Goal: Transaction & Acquisition: Book appointment/travel/reservation

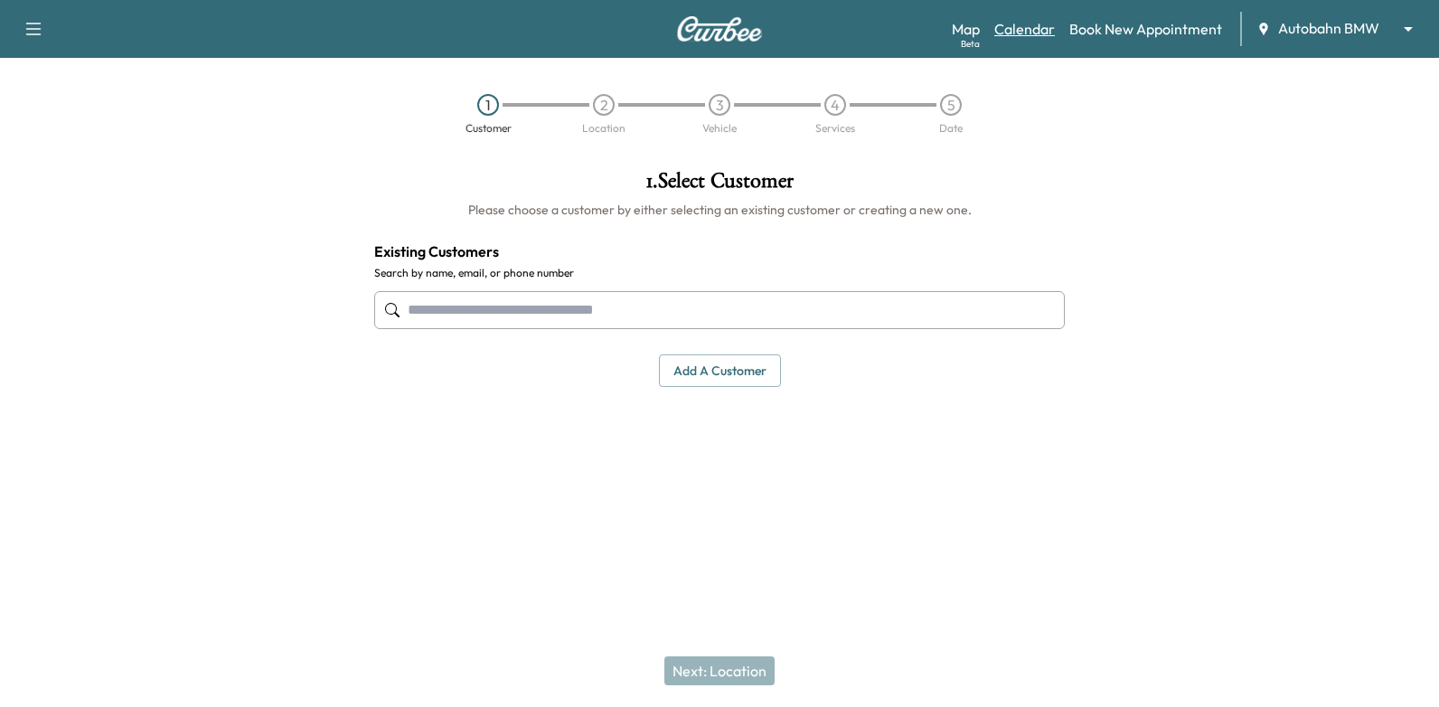
click at [1034, 26] on link "Calendar" at bounding box center [1024, 29] width 61 height 22
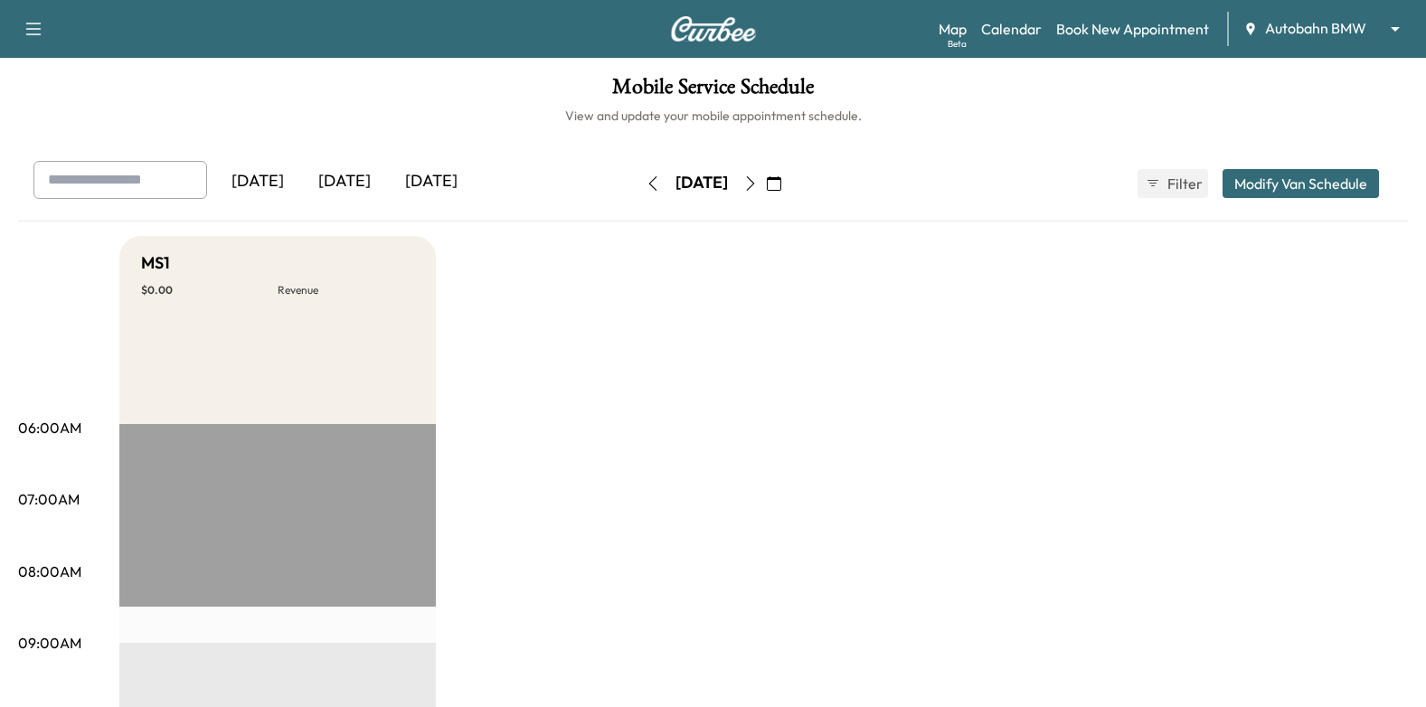
click at [758, 181] on icon "button" at bounding box center [750, 183] width 14 height 14
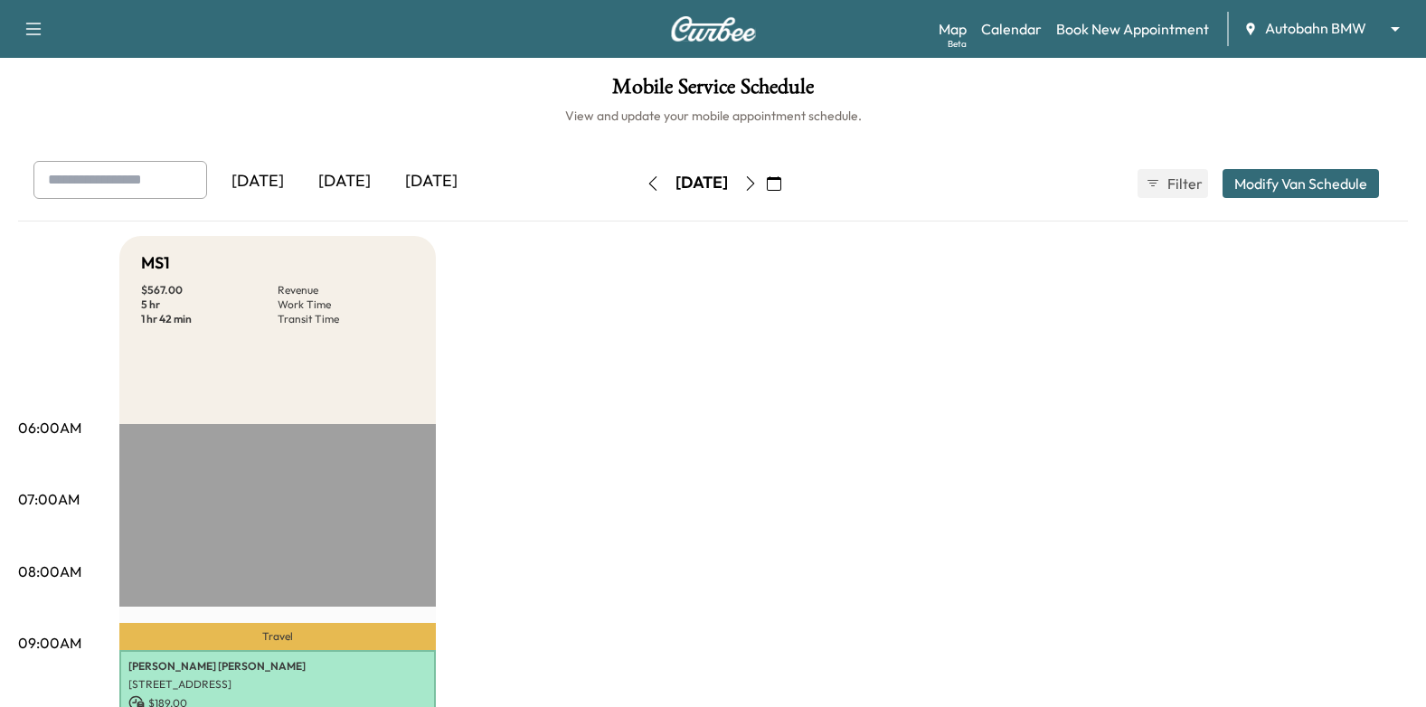
click at [781, 176] on icon "button" at bounding box center [774, 183] width 14 height 14
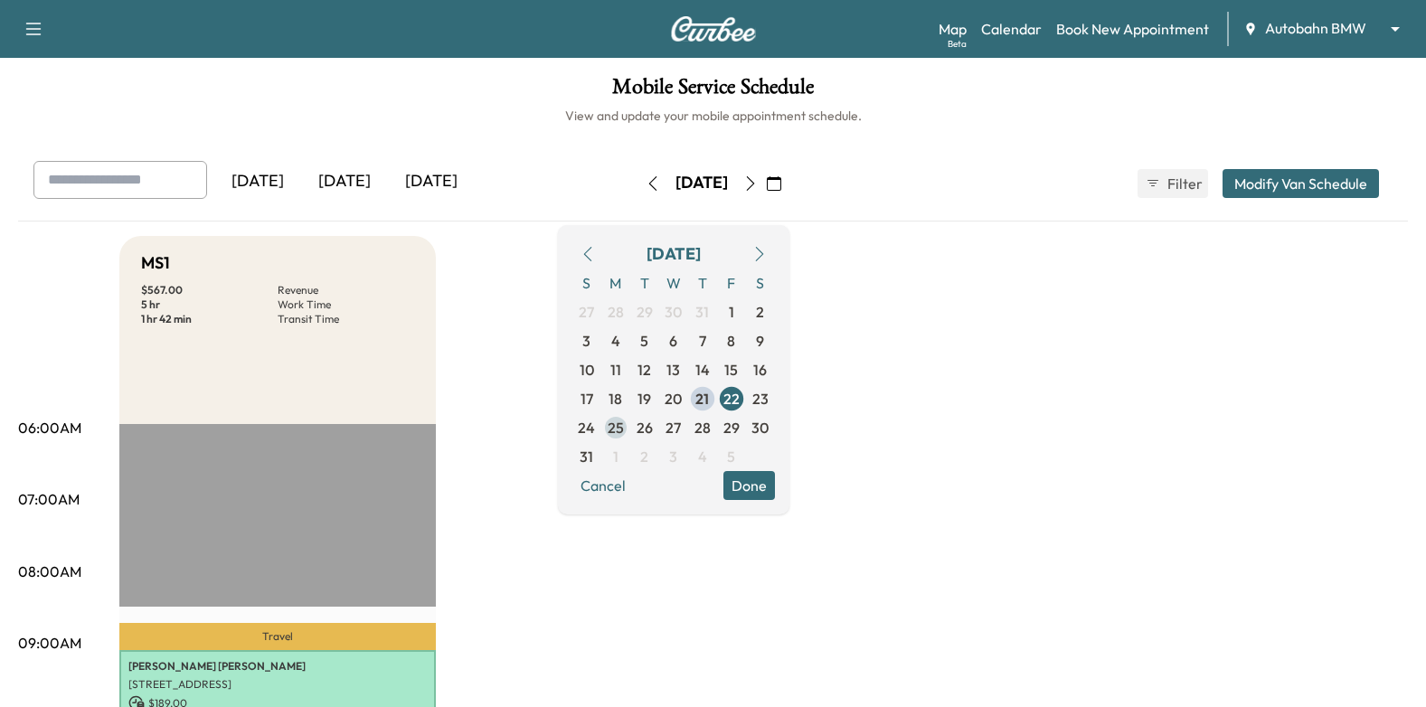
click at [624, 433] on span "25" at bounding box center [616, 428] width 16 height 22
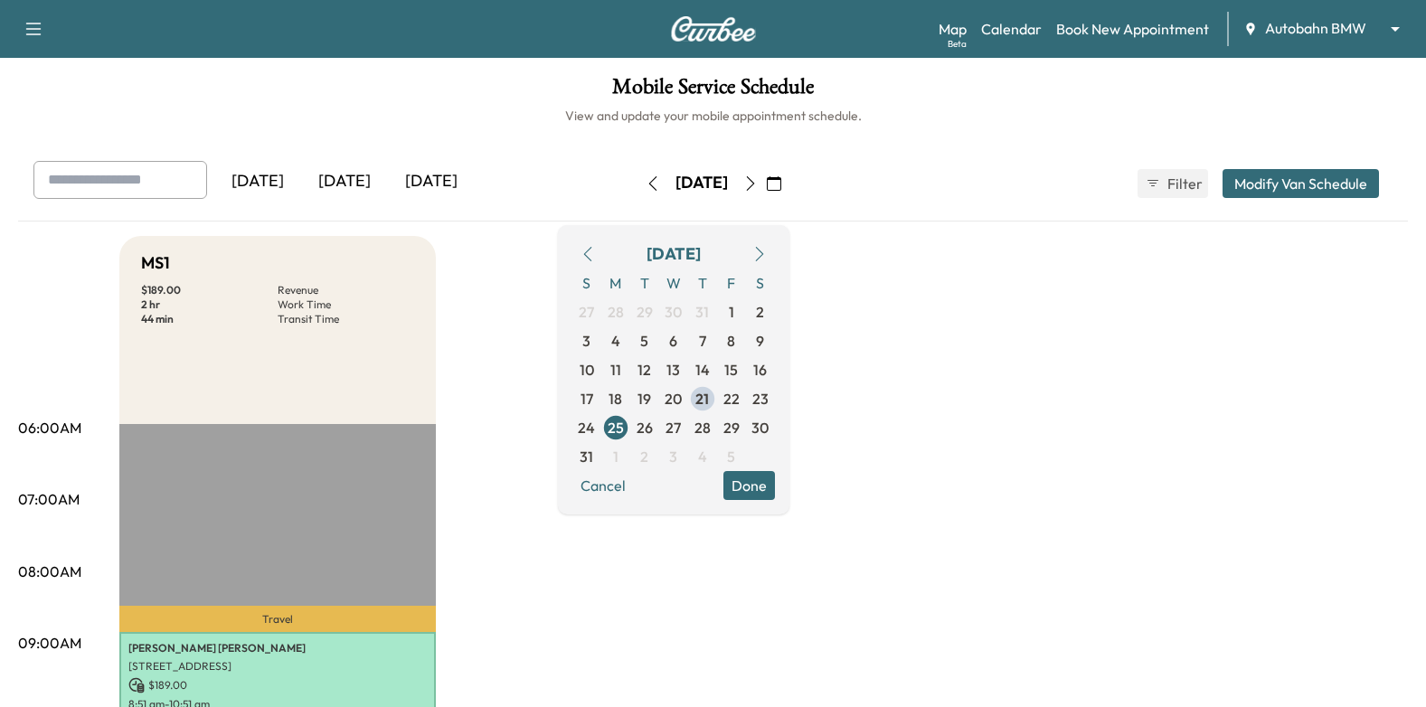
click at [775, 485] on button "Done" at bounding box center [749, 485] width 52 height 29
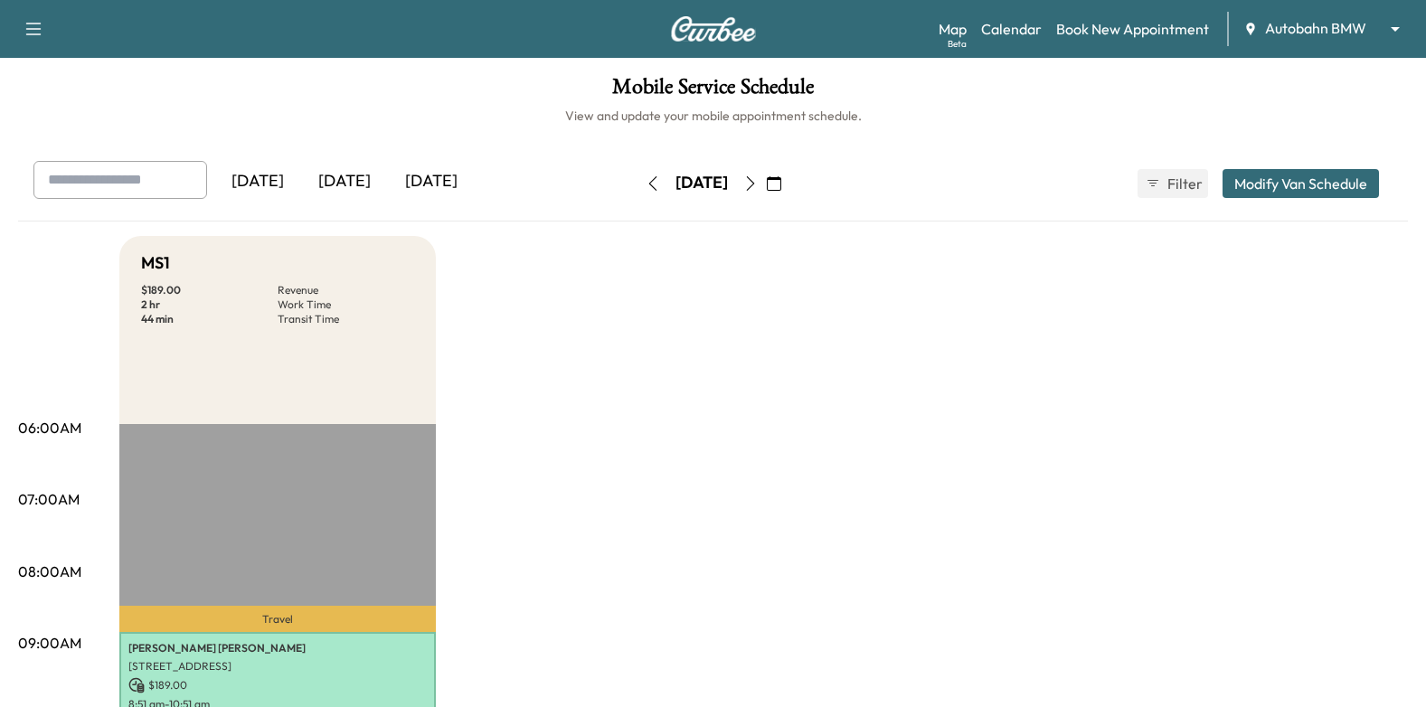
click at [758, 186] on icon "button" at bounding box center [750, 183] width 14 height 14
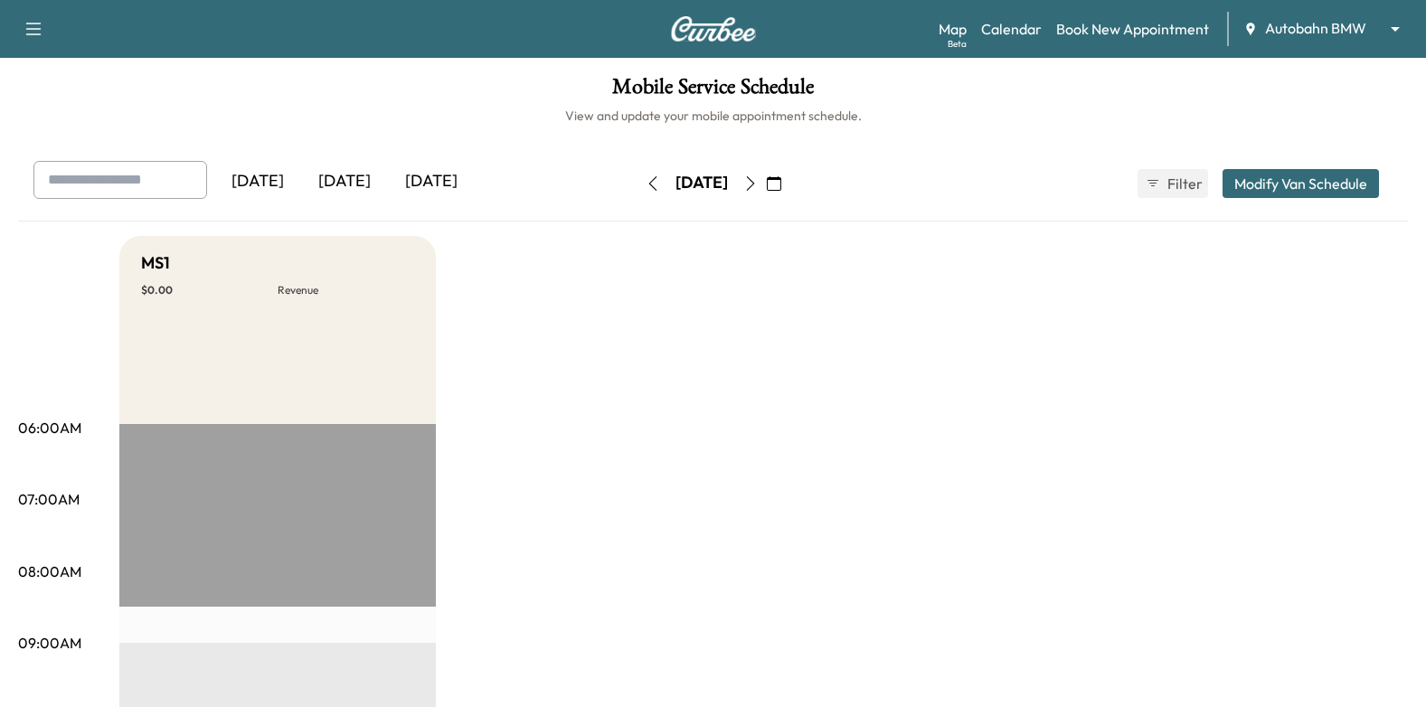
click at [754, 182] on icon "button" at bounding box center [750, 183] width 8 height 14
click at [758, 181] on icon "button" at bounding box center [750, 183] width 14 height 14
click at [758, 183] on icon "button" at bounding box center [750, 183] width 14 height 14
click at [781, 183] on icon "button" at bounding box center [774, 183] width 14 height 14
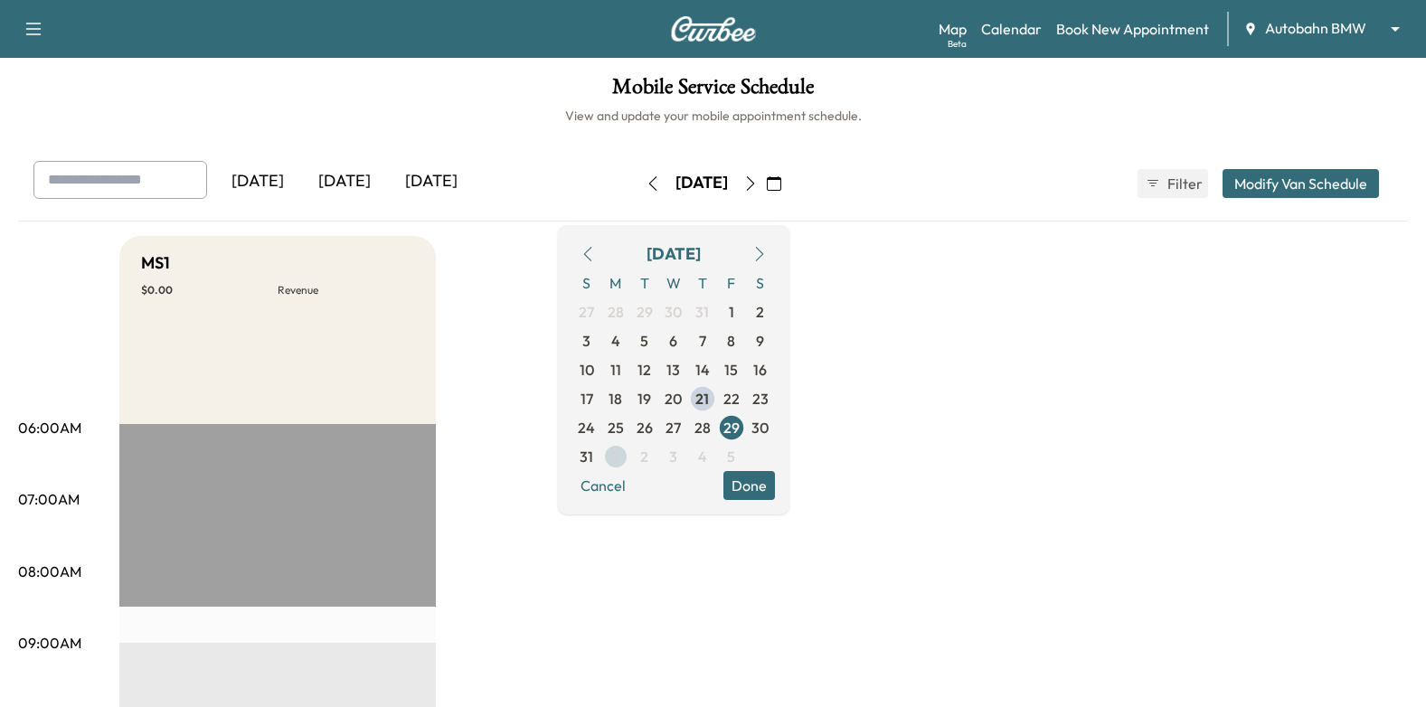
click at [618, 459] on span "1" at bounding box center [615, 457] width 5 height 22
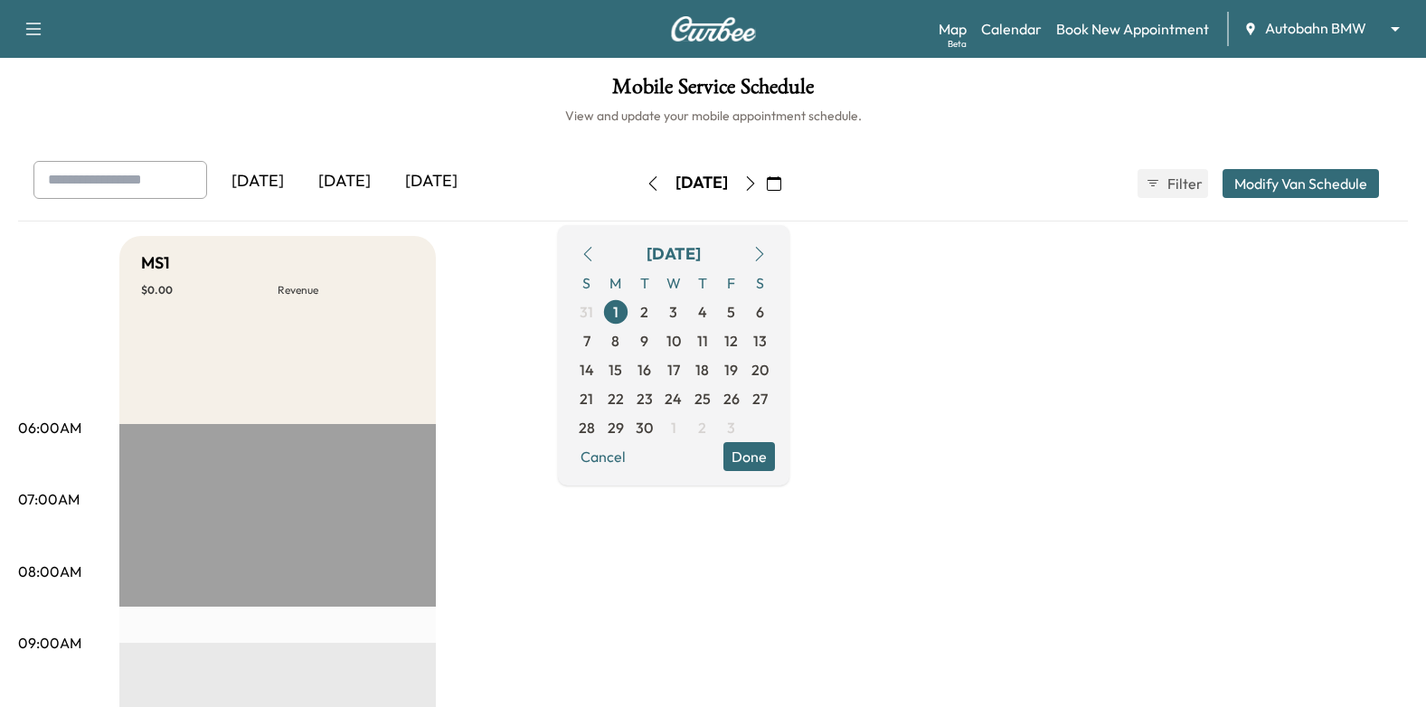
click at [775, 457] on button "Done" at bounding box center [749, 456] width 52 height 29
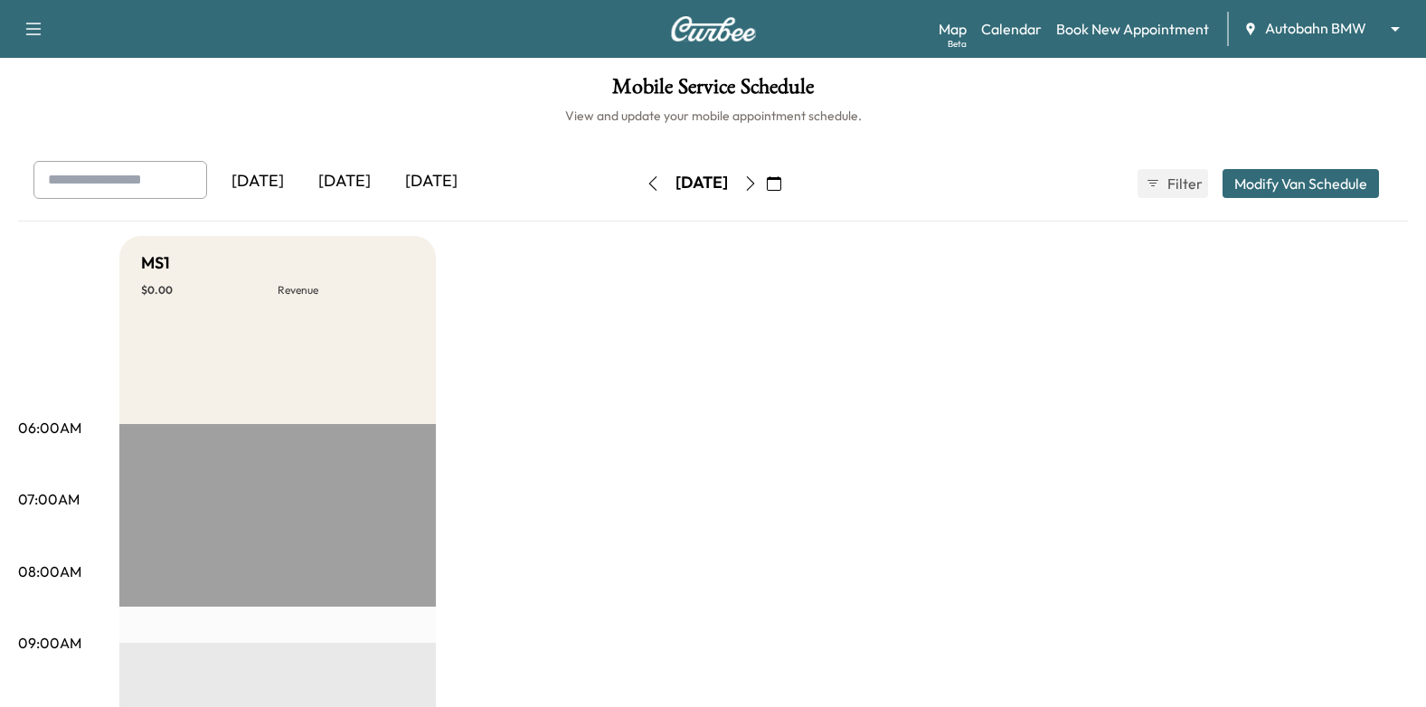
click at [758, 183] on icon "button" at bounding box center [750, 183] width 14 height 14
click at [758, 187] on icon "button" at bounding box center [750, 183] width 14 height 14
click at [758, 185] on icon "button" at bounding box center [750, 183] width 14 height 14
click at [758, 186] on icon "button" at bounding box center [750, 183] width 14 height 14
click at [781, 180] on icon "button" at bounding box center [774, 183] width 14 height 14
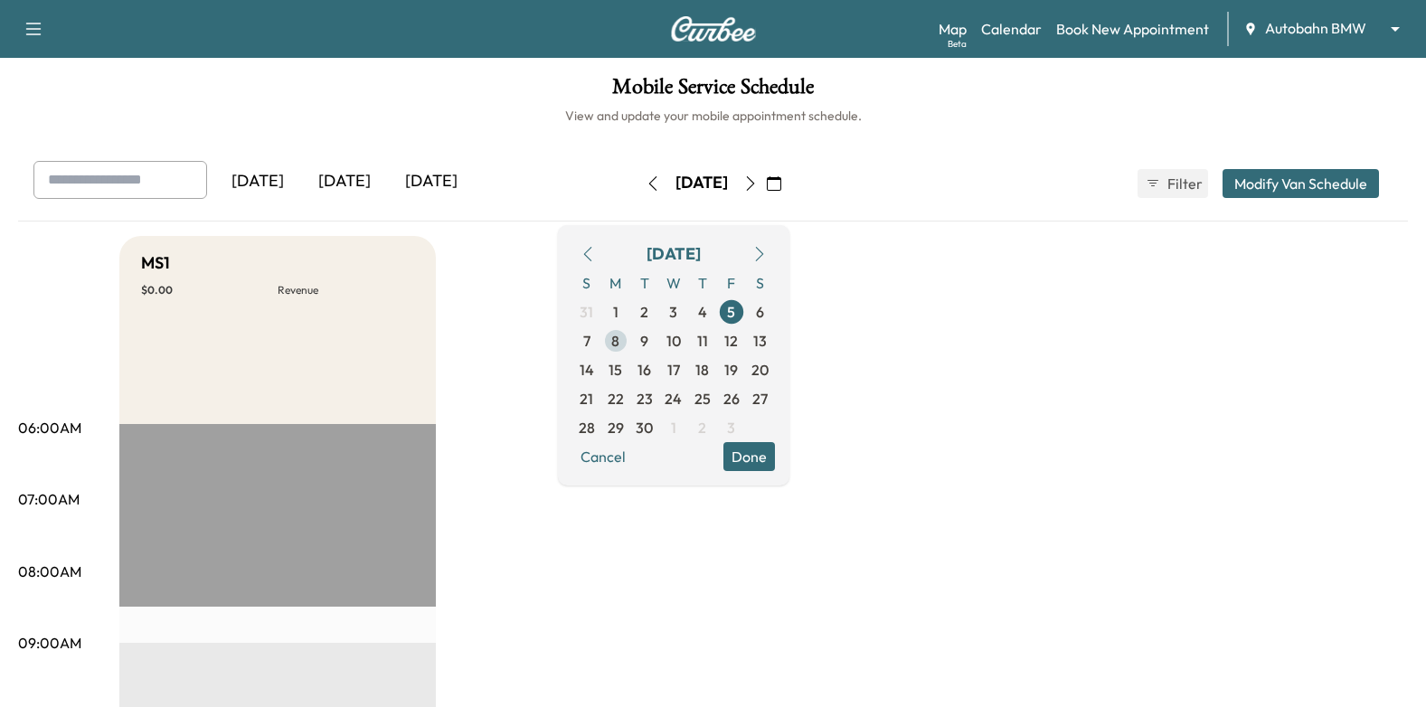
click at [619, 344] on span "8" at bounding box center [615, 341] width 8 height 22
click at [775, 469] on button "Done" at bounding box center [749, 456] width 52 height 29
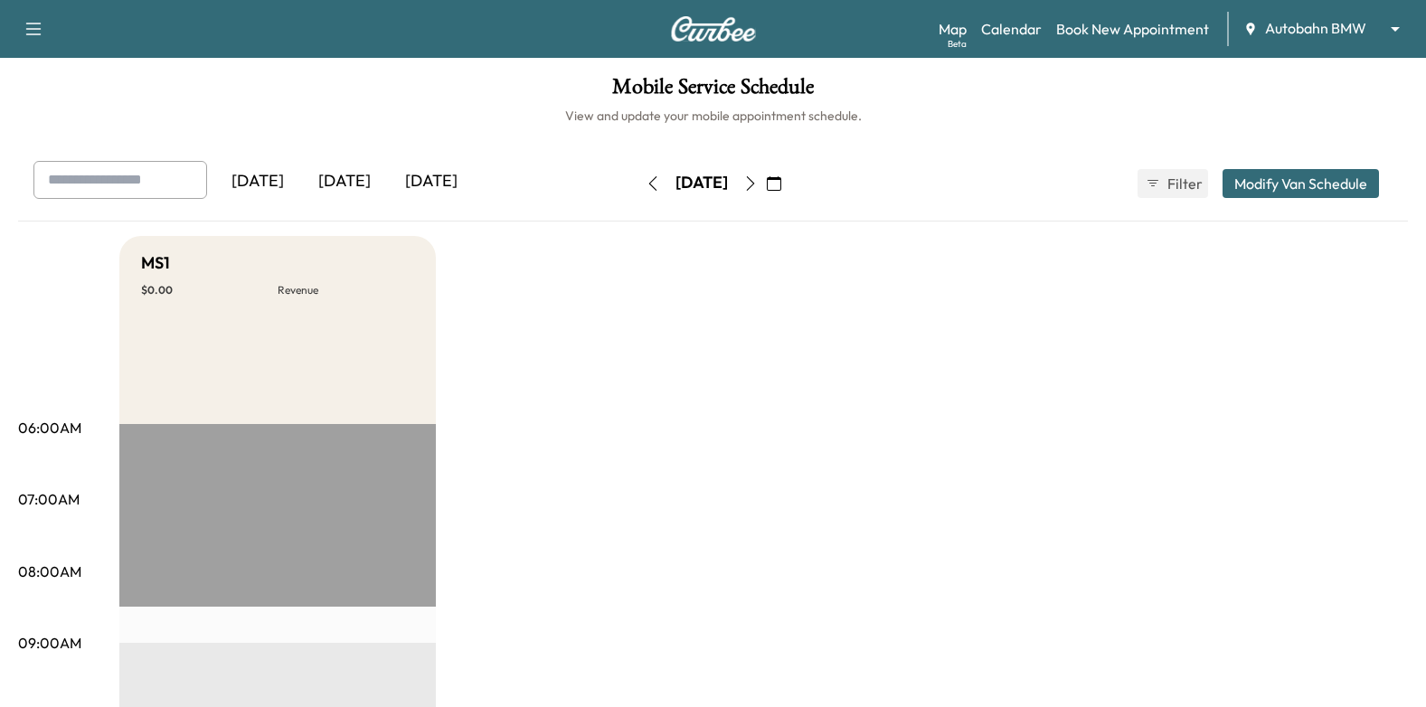
click at [758, 186] on icon "button" at bounding box center [750, 183] width 14 height 14
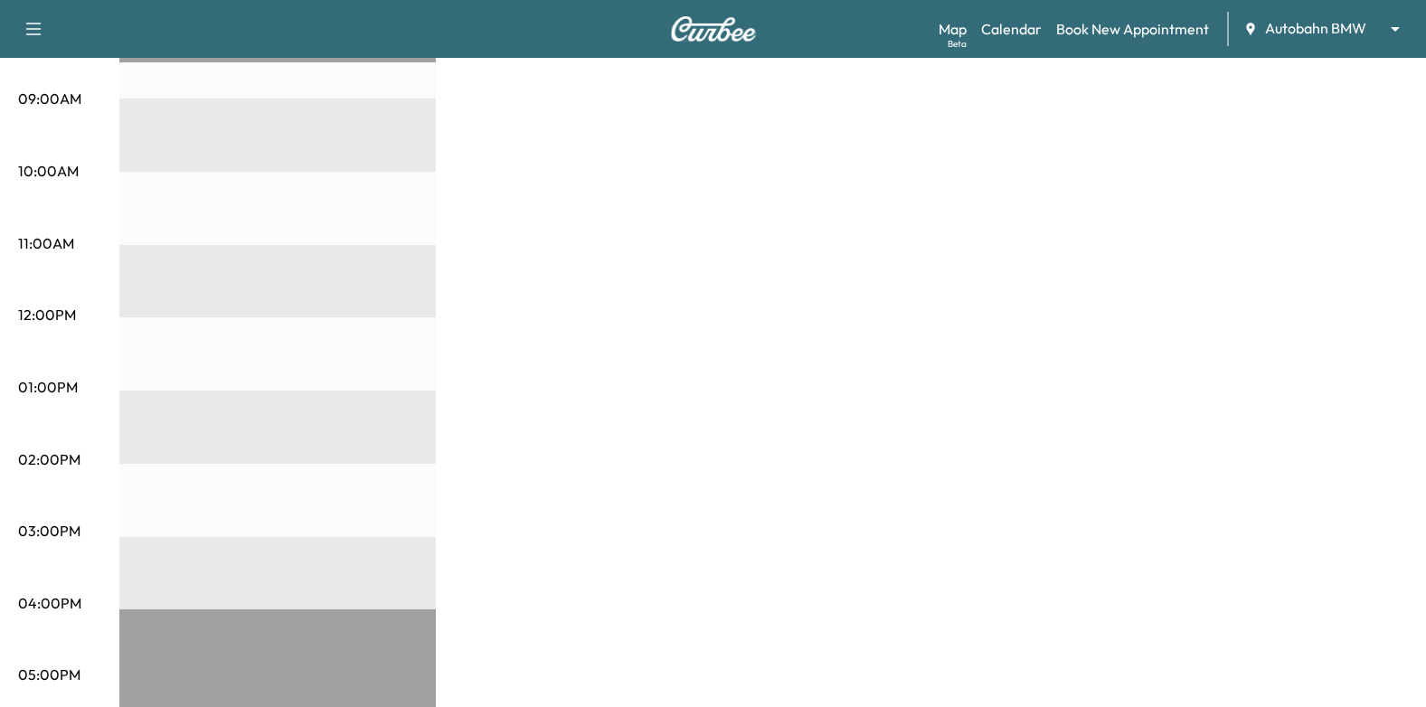
scroll to position [723, 0]
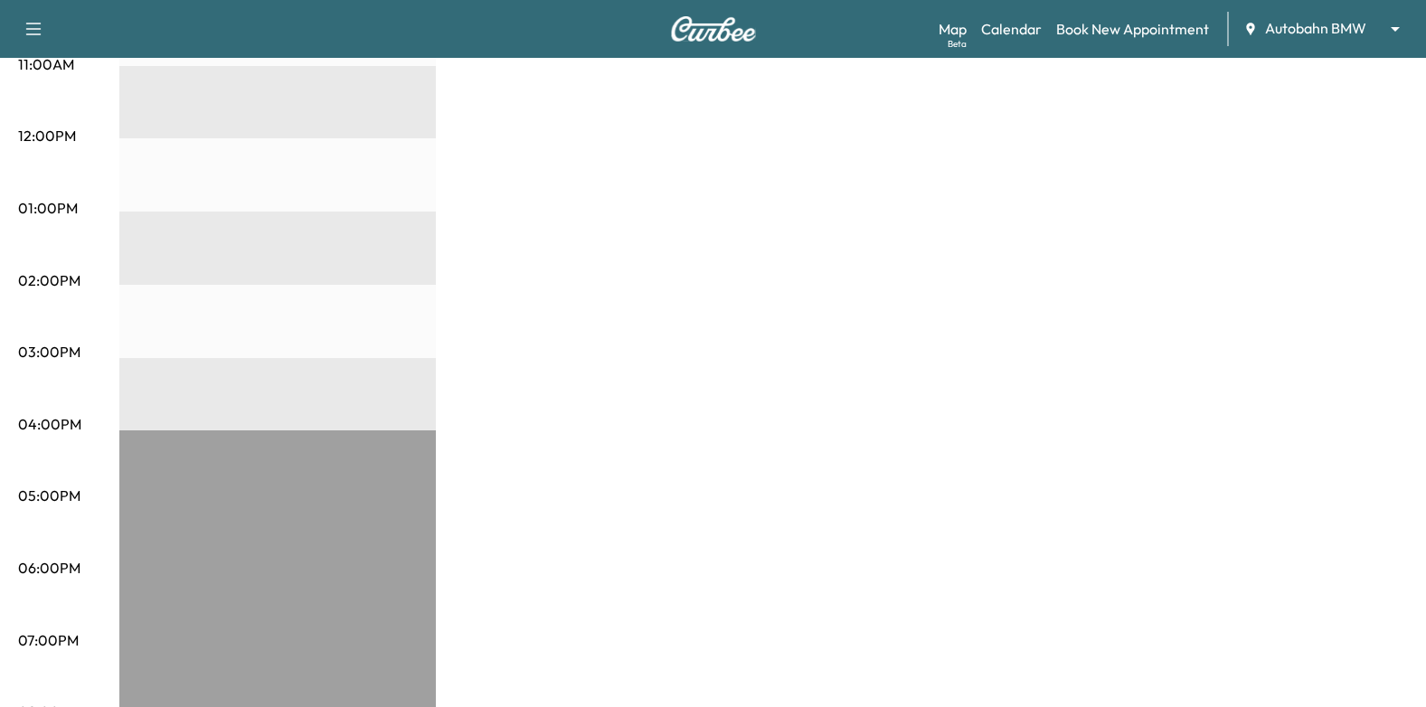
click at [1279, 14] on div "Map Beta Calendar Book New Appointment Autobahn BMW ******** ​" at bounding box center [1174, 29] width 473 height 34
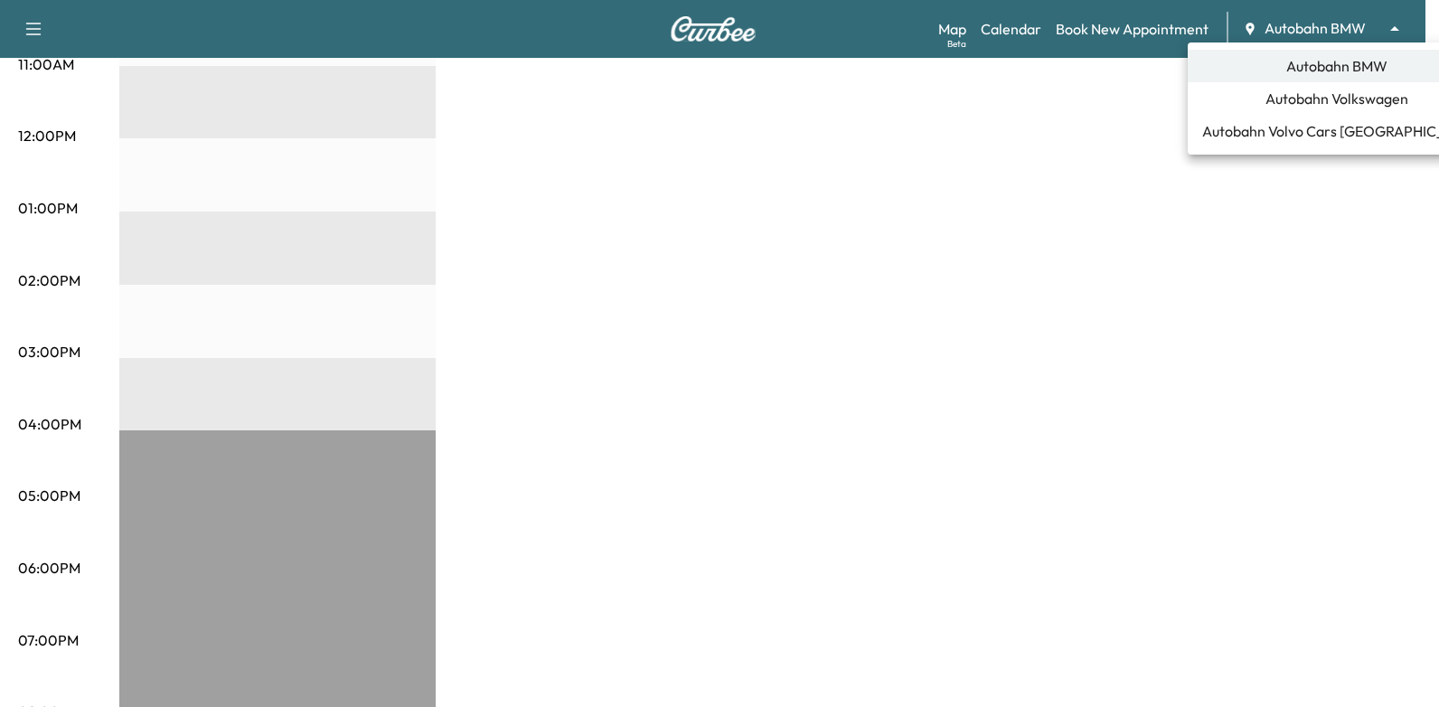
click at [1315, 101] on span "Autobahn Volkswagen" at bounding box center [1337, 99] width 143 height 22
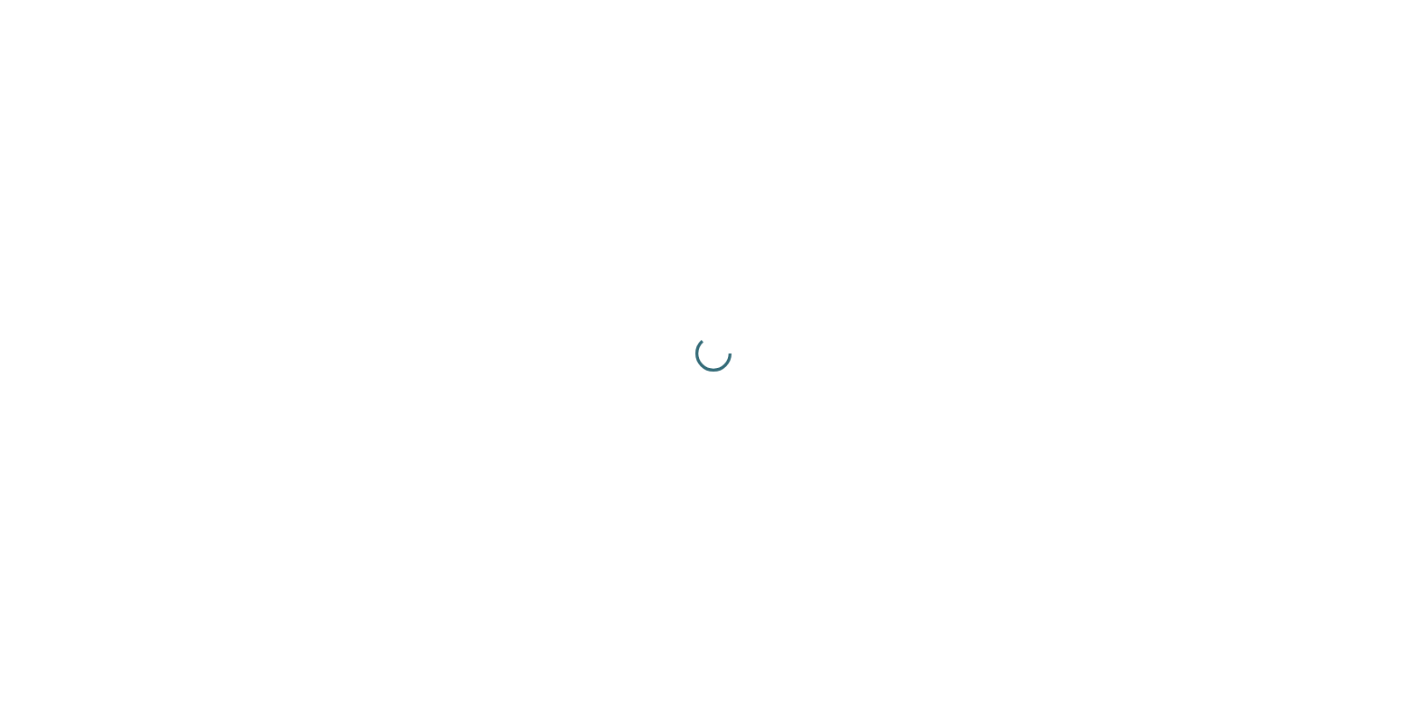
scroll to position [0, 0]
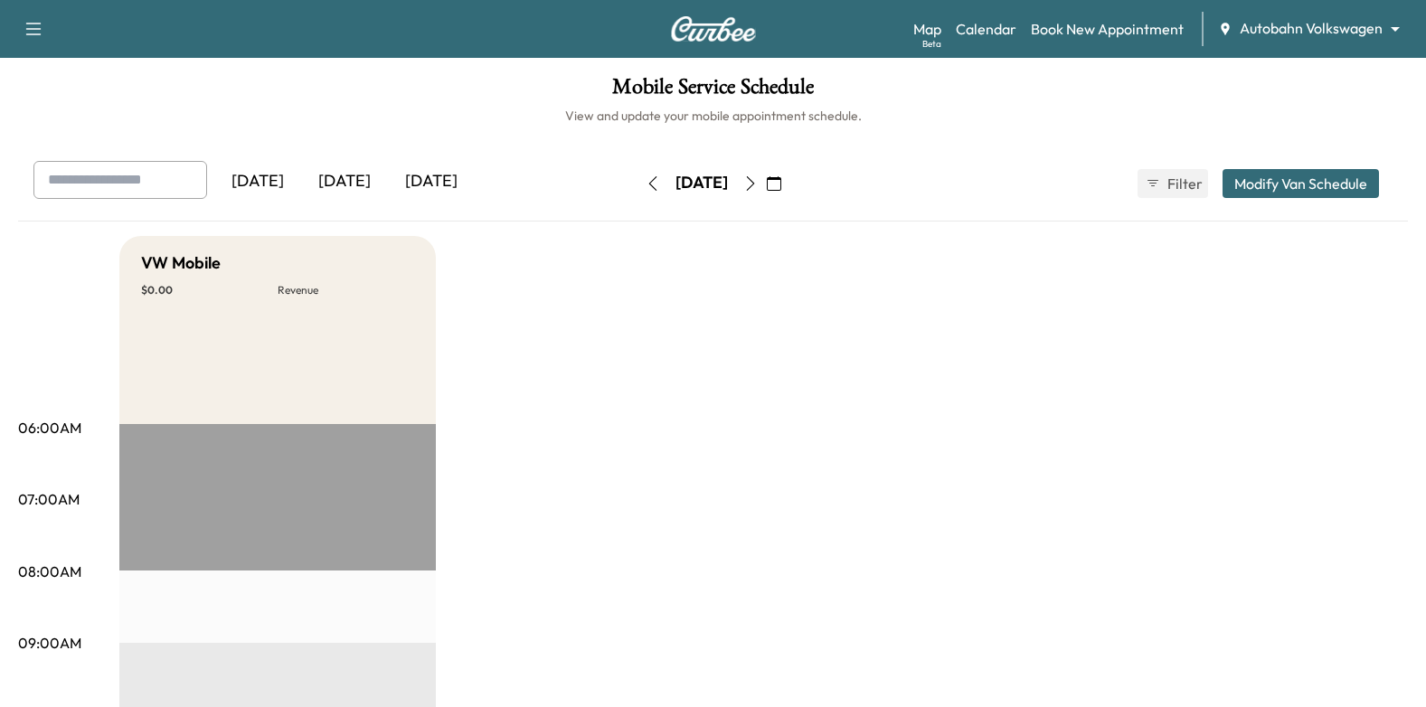
click at [781, 185] on icon "button" at bounding box center [774, 183] width 14 height 14
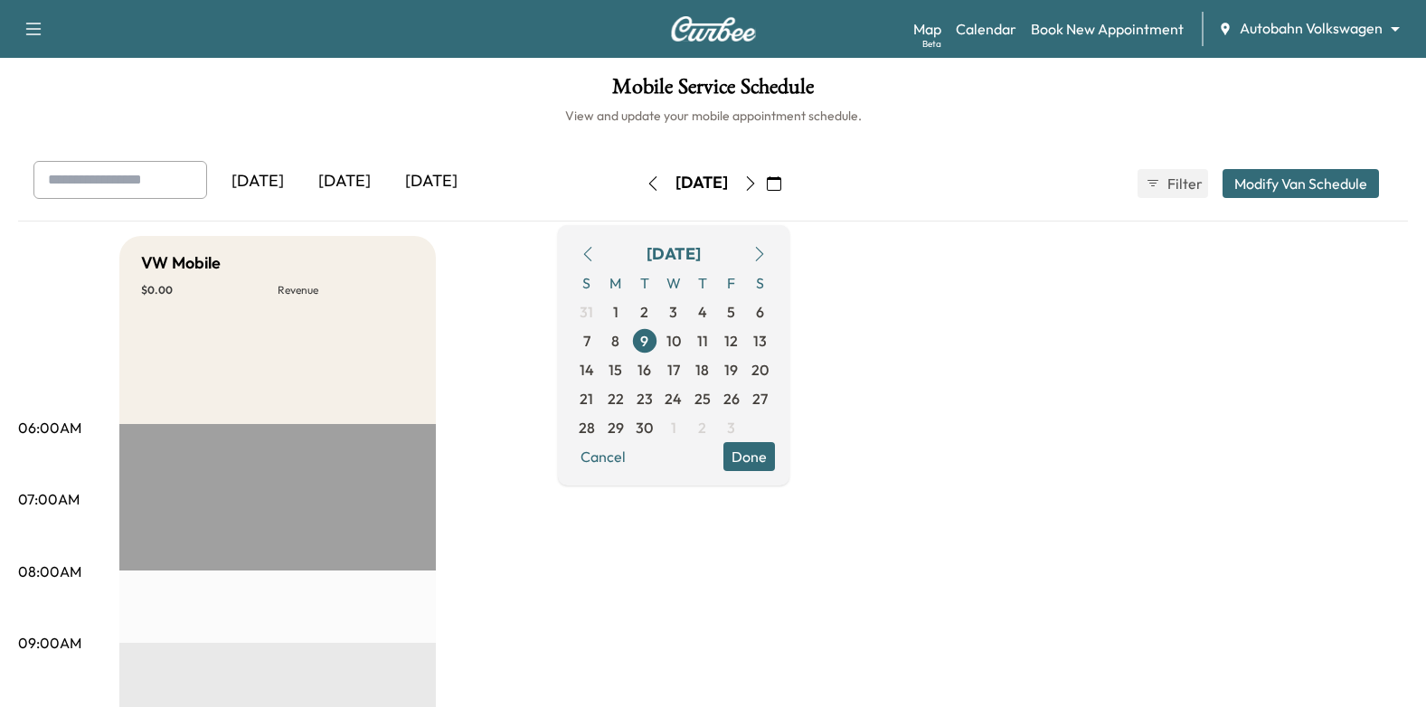
click at [595, 258] on icon "button" at bounding box center [587, 254] width 14 height 14
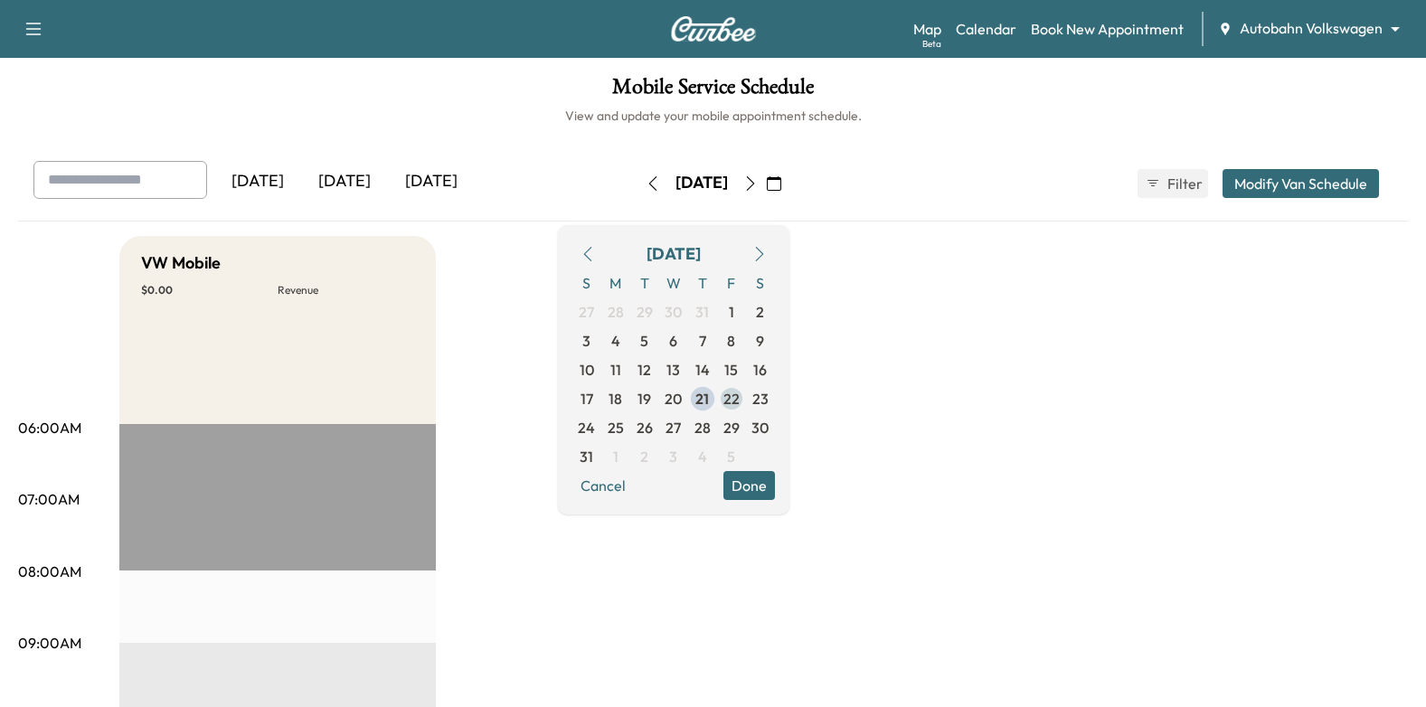
click at [740, 400] on span "22" at bounding box center [731, 399] width 16 height 22
click at [775, 487] on button "Done" at bounding box center [749, 485] width 52 height 29
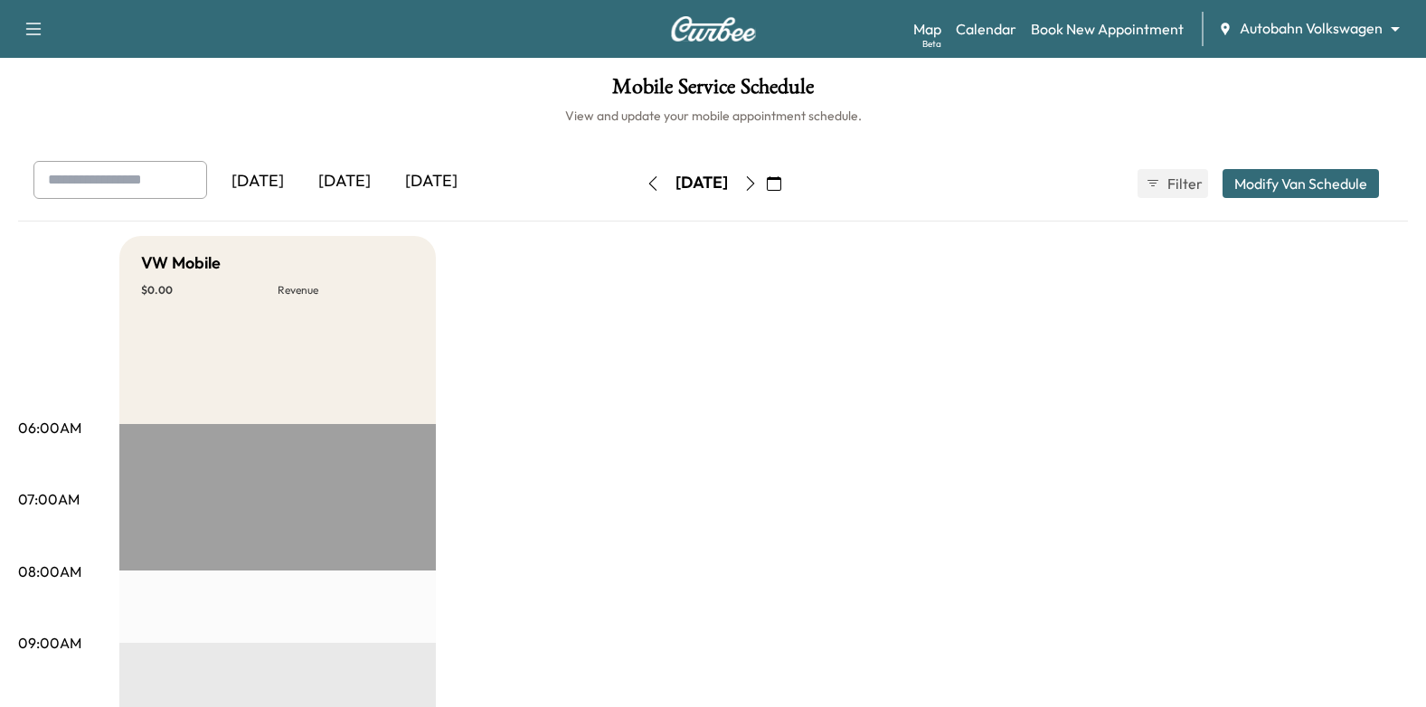
click at [781, 183] on icon "button" at bounding box center [774, 183] width 14 height 14
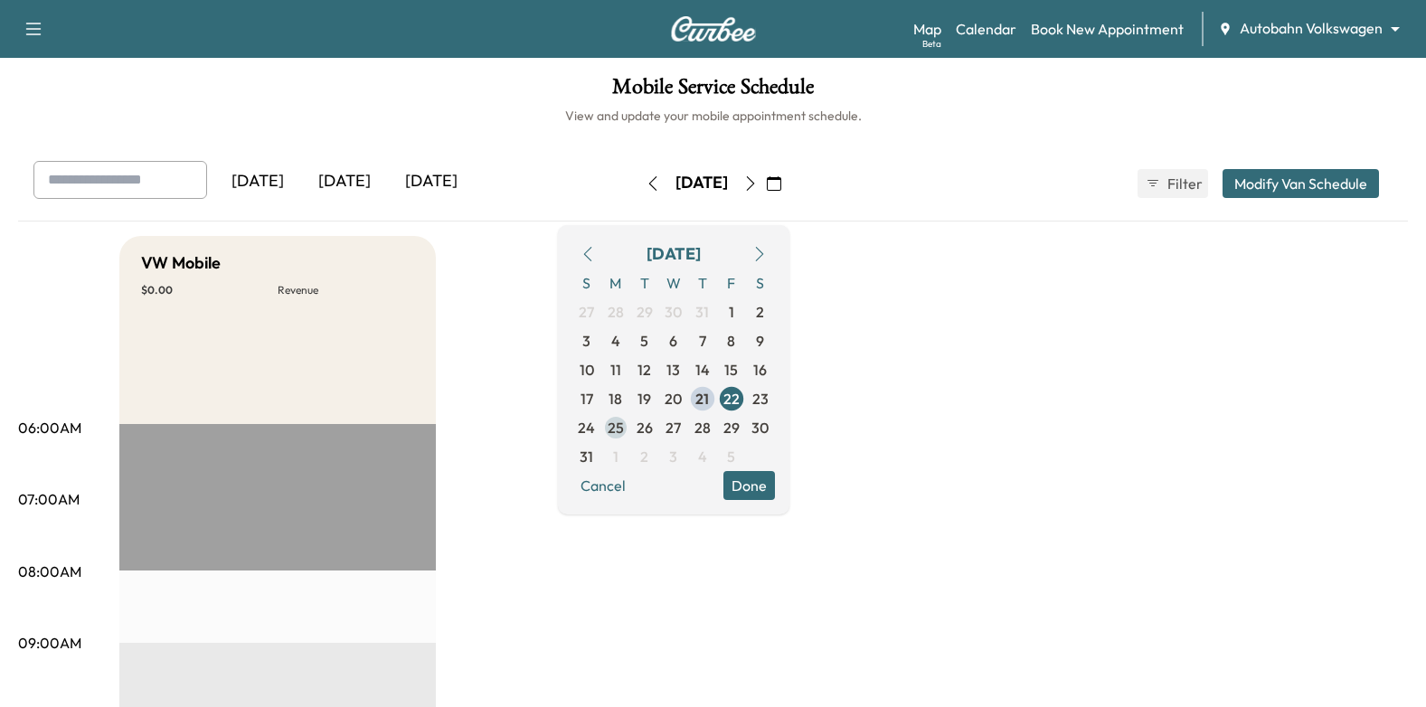
click at [624, 429] on span "25" at bounding box center [616, 428] width 16 height 22
click at [775, 484] on button "Done" at bounding box center [749, 485] width 52 height 29
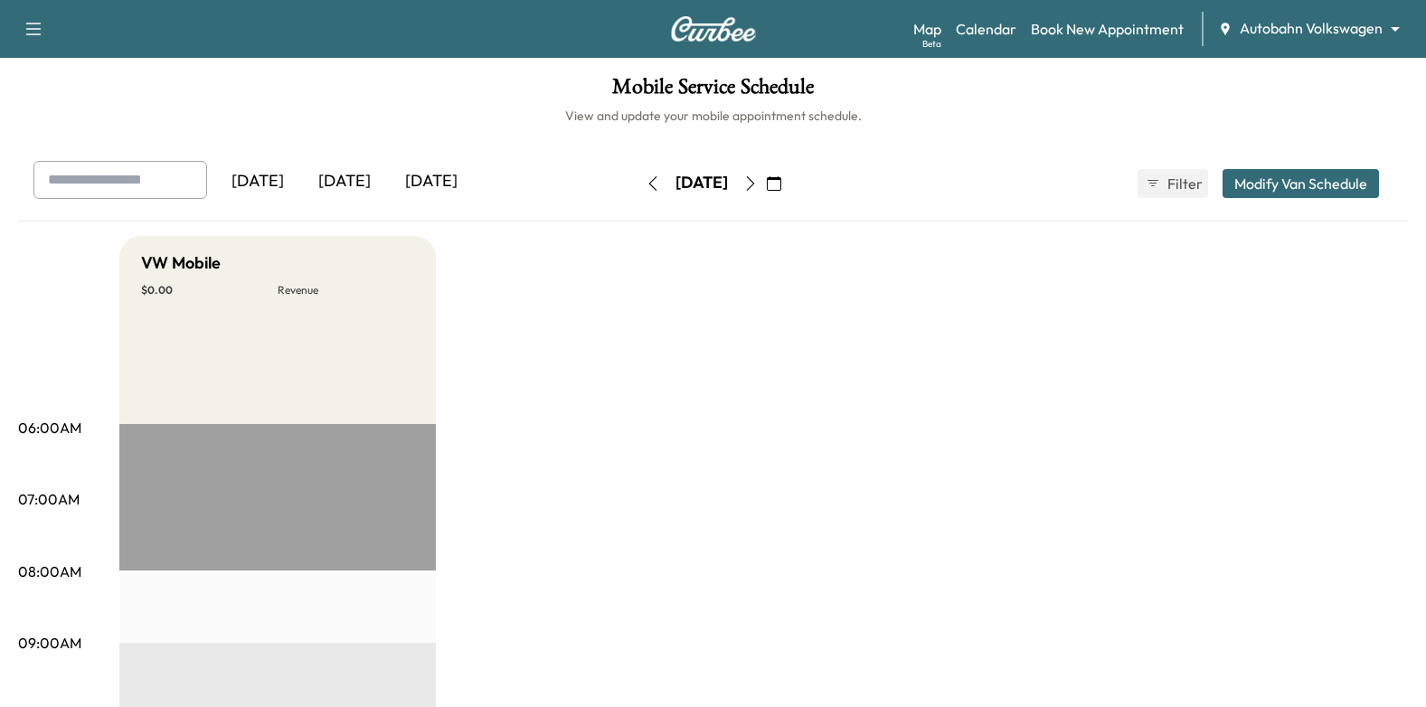
click at [758, 176] on icon "button" at bounding box center [750, 183] width 14 height 14
click at [758, 188] on icon "button" at bounding box center [750, 183] width 14 height 14
click at [758, 177] on icon "button" at bounding box center [750, 183] width 14 height 14
click at [766, 193] on button "button" at bounding box center [750, 183] width 31 height 29
click at [789, 193] on button "button" at bounding box center [773, 183] width 31 height 29
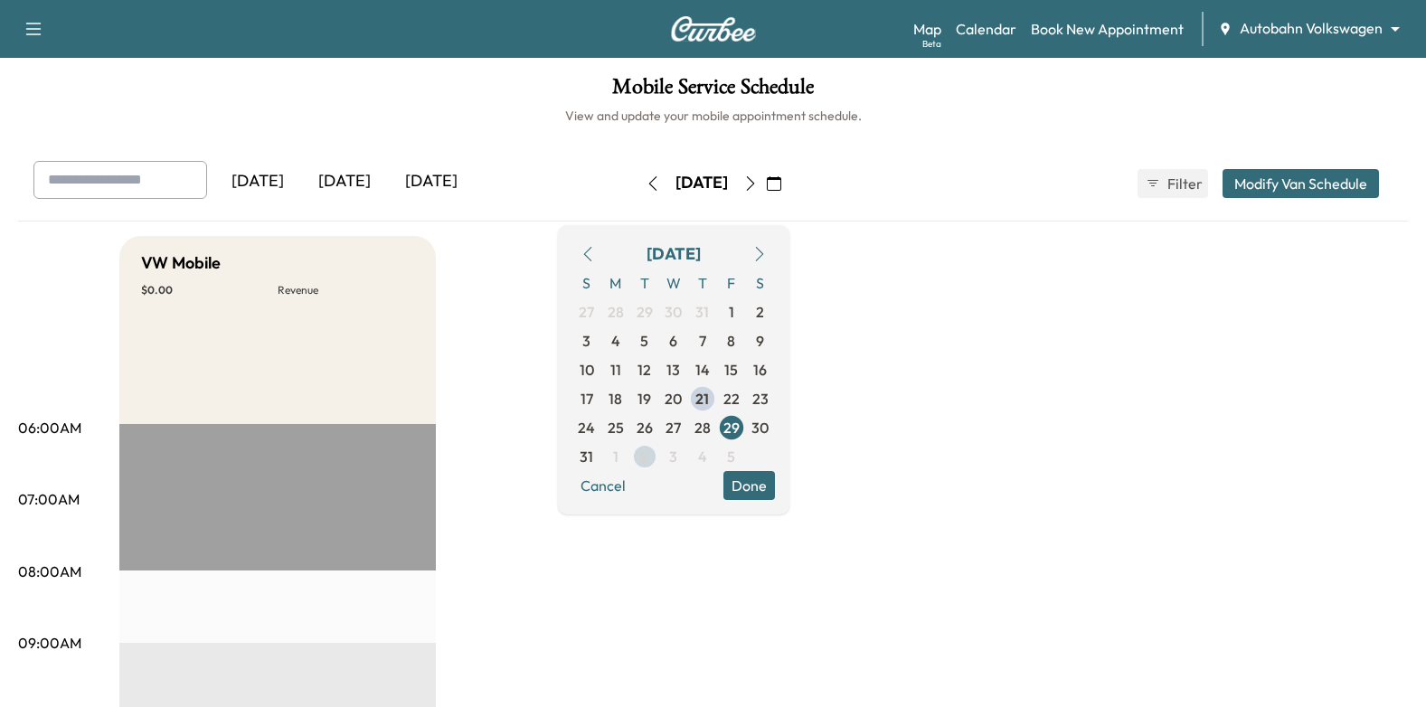
click at [648, 454] on span "2" at bounding box center [644, 457] width 8 height 22
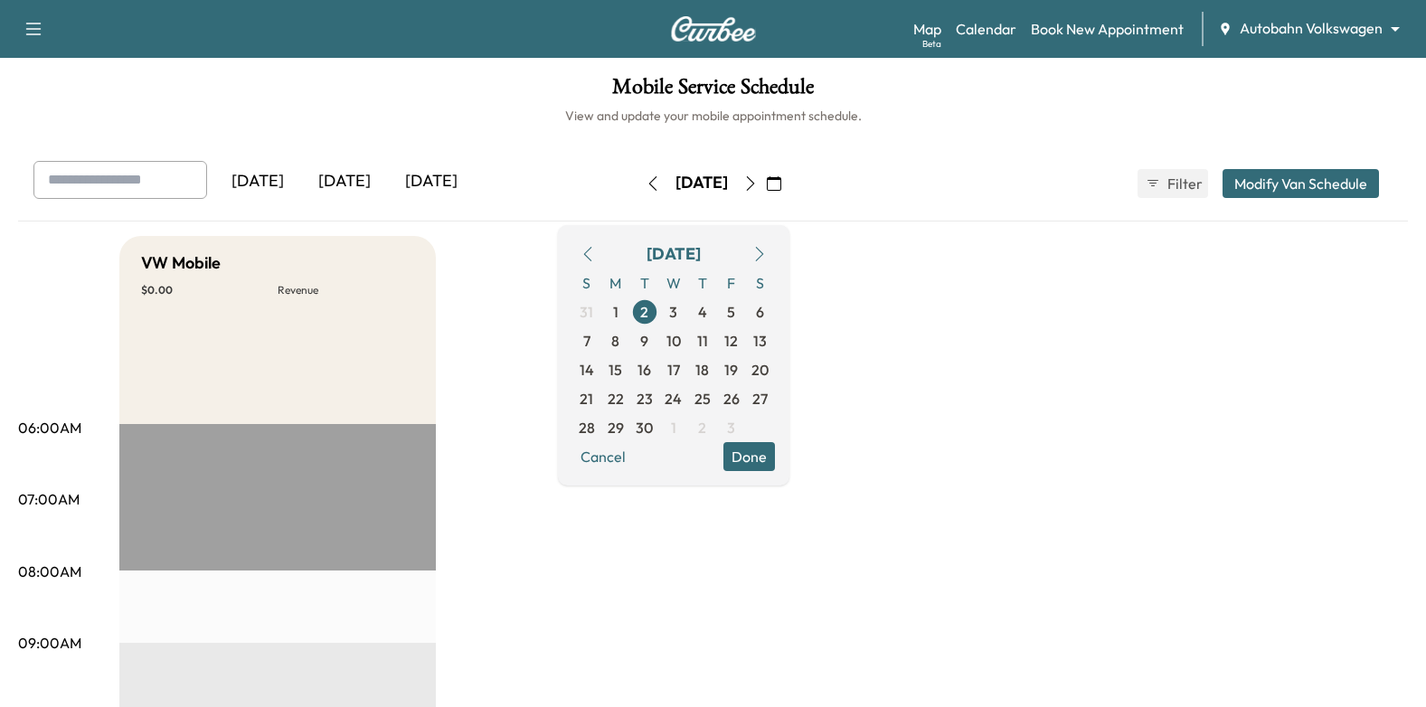
click at [775, 457] on button "Done" at bounding box center [749, 456] width 52 height 29
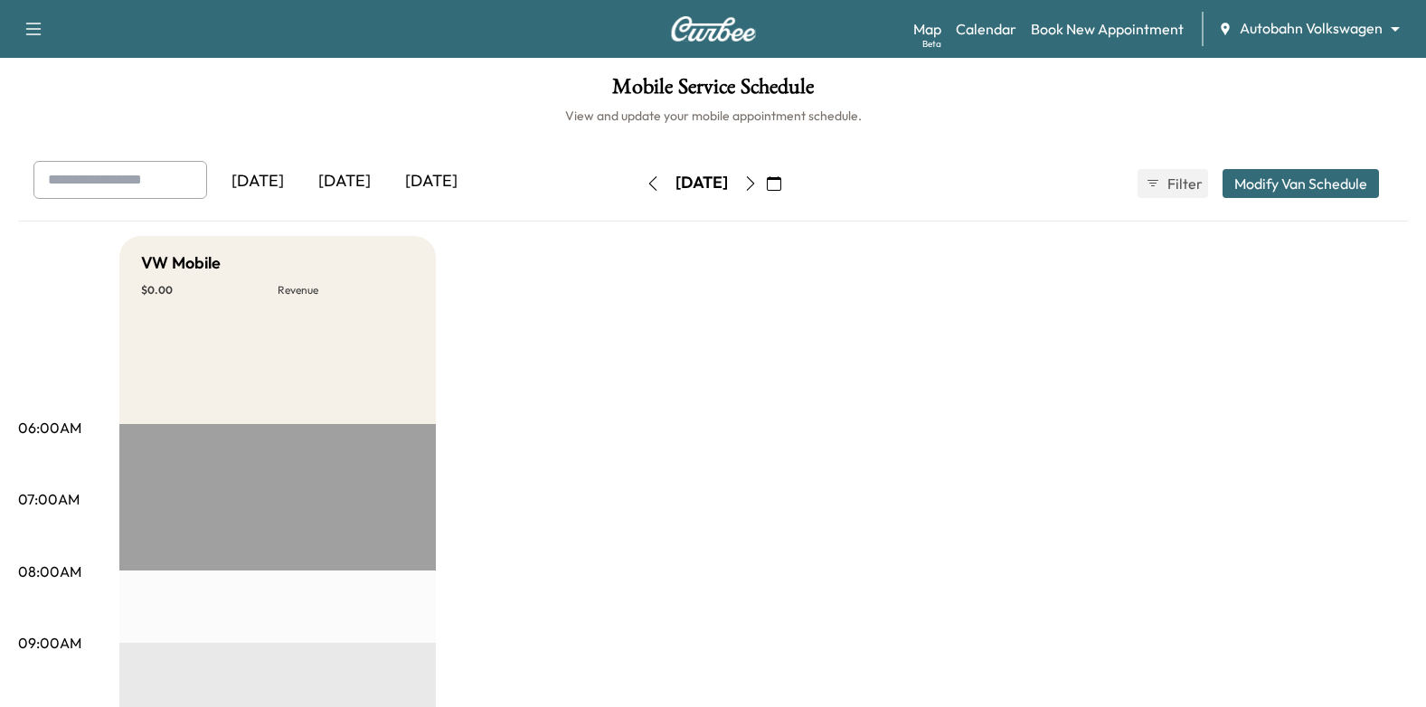
click at [758, 184] on icon "button" at bounding box center [750, 183] width 14 height 14
click at [754, 185] on icon "button" at bounding box center [750, 183] width 8 height 14
click at [766, 184] on button "button" at bounding box center [750, 183] width 31 height 29
click at [758, 183] on icon "button" at bounding box center [750, 183] width 14 height 14
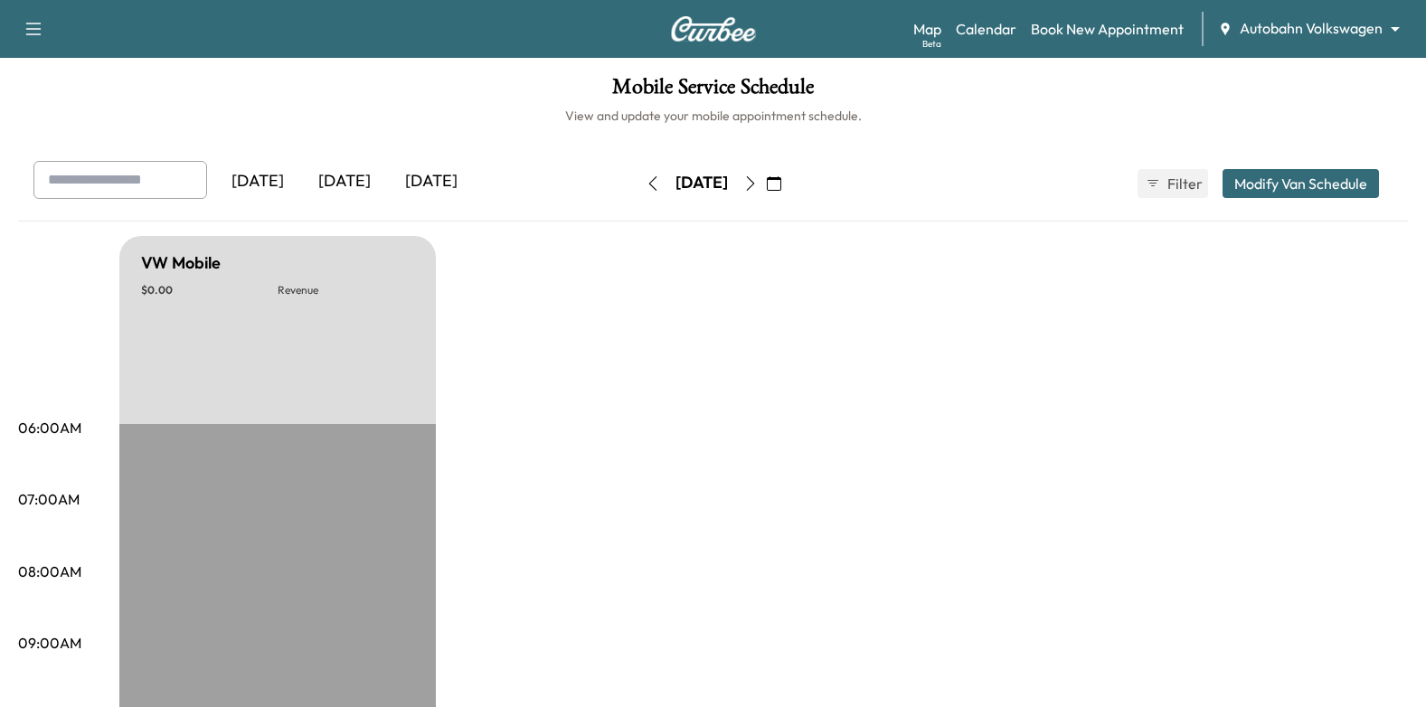
click at [766, 194] on button "button" at bounding box center [750, 183] width 31 height 29
click at [789, 185] on button "button" at bounding box center [773, 183] width 31 height 29
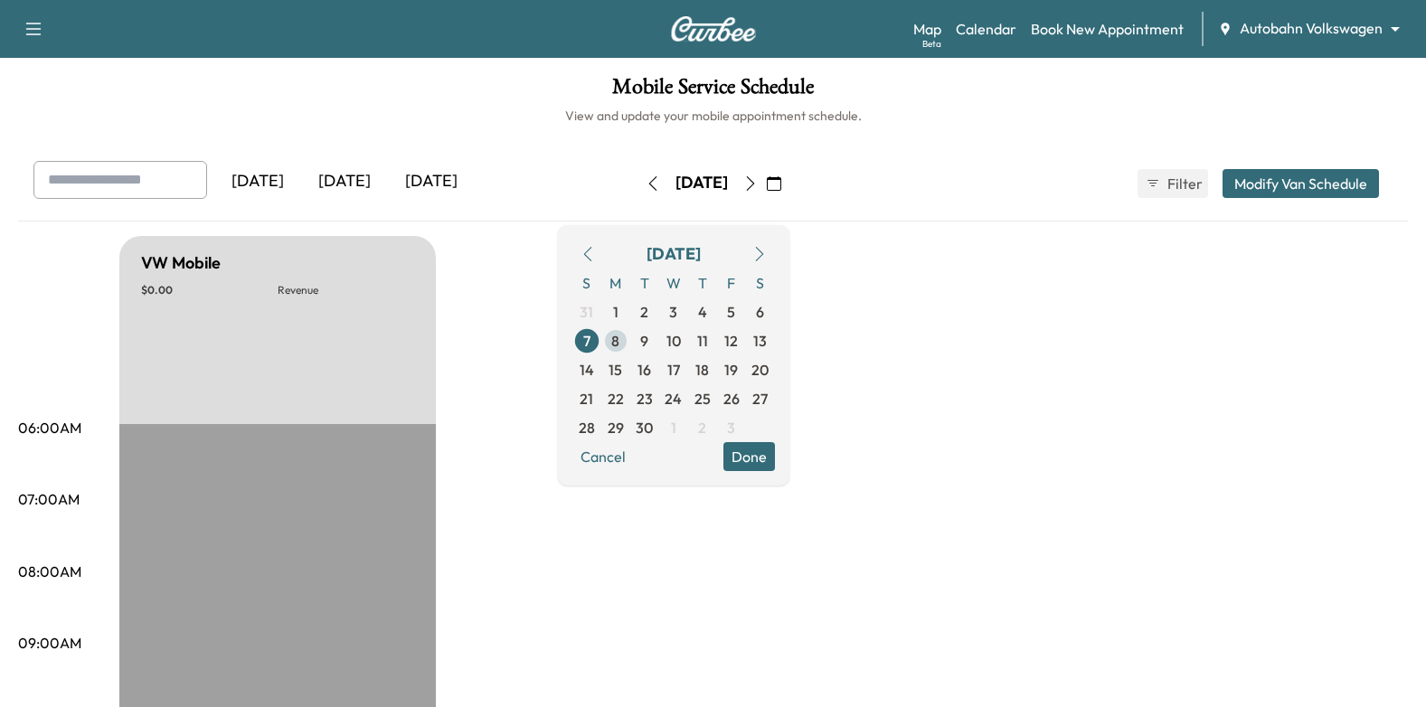
click at [619, 344] on span "8" at bounding box center [615, 341] width 8 height 22
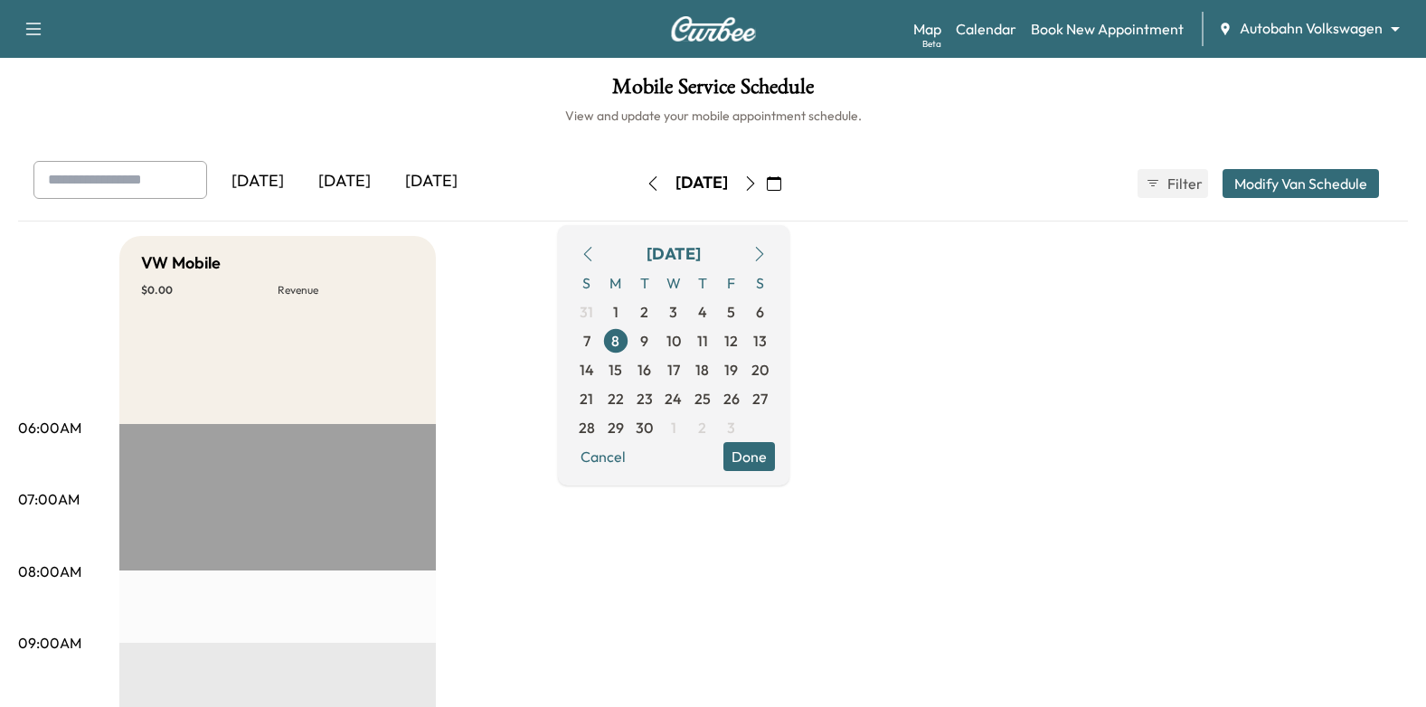
click at [775, 448] on button "Done" at bounding box center [749, 456] width 52 height 29
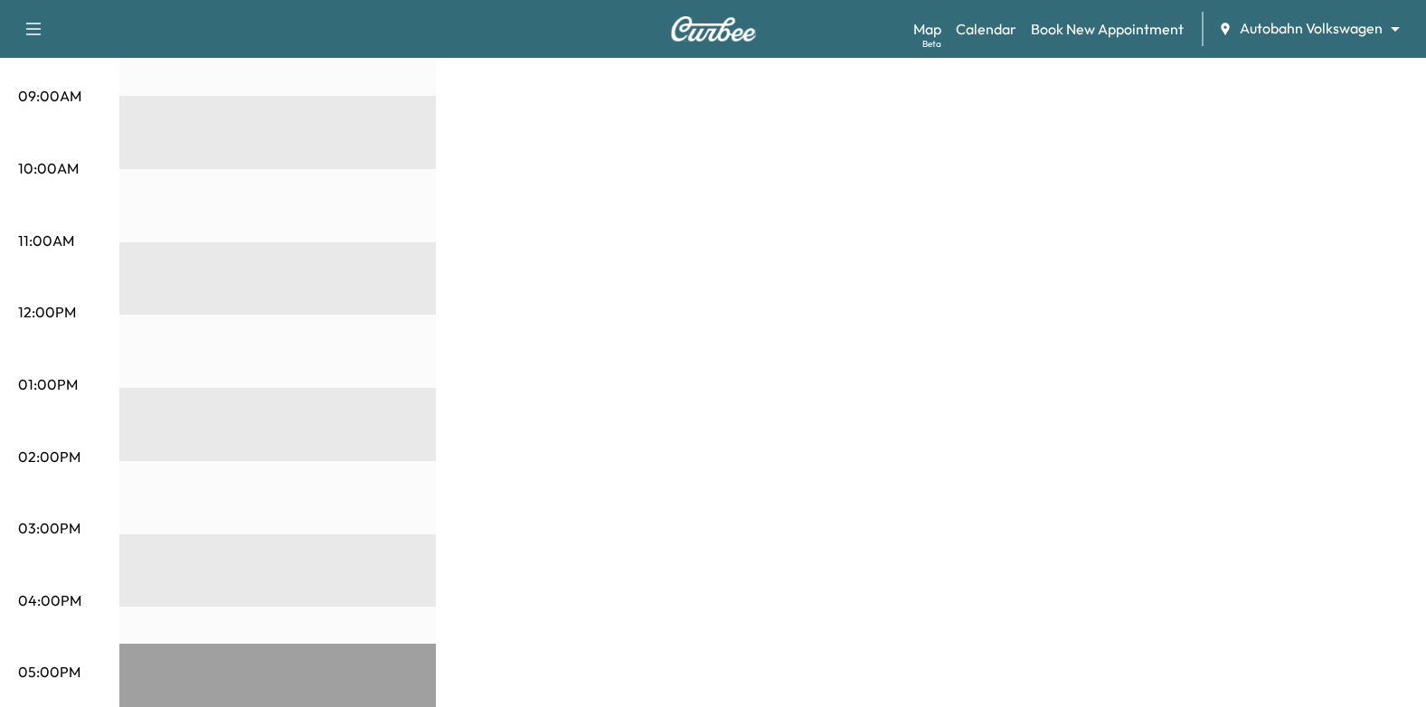
scroll to position [451, 0]
